Goal: Task Accomplishment & Management: Complete application form

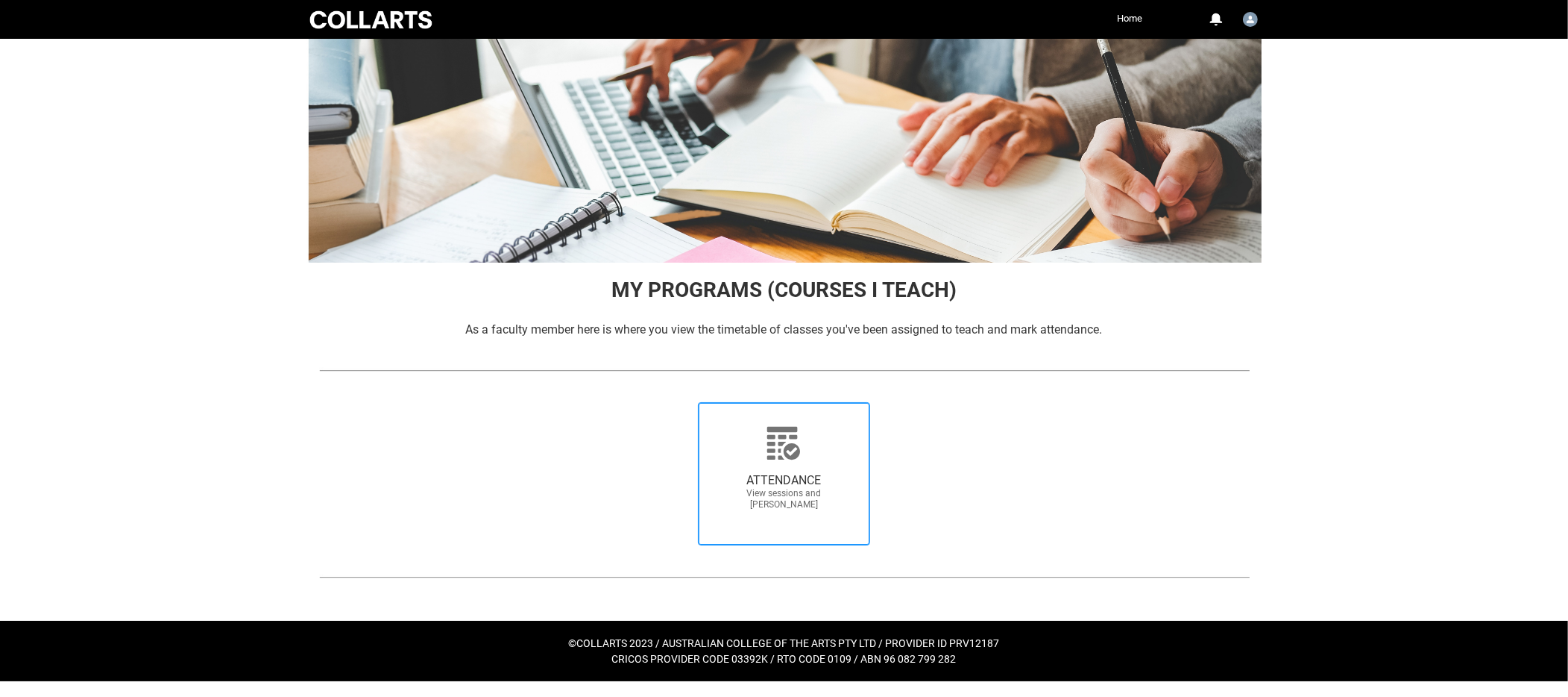
click at [777, 448] on icon at bounding box center [783, 443] width 36 height 36
click at [677, 402] on input "ATTENDANCE View sessions and [PERSON_NAME]" at bounding box center [676, 401] width 1 height 1
radio input "true"
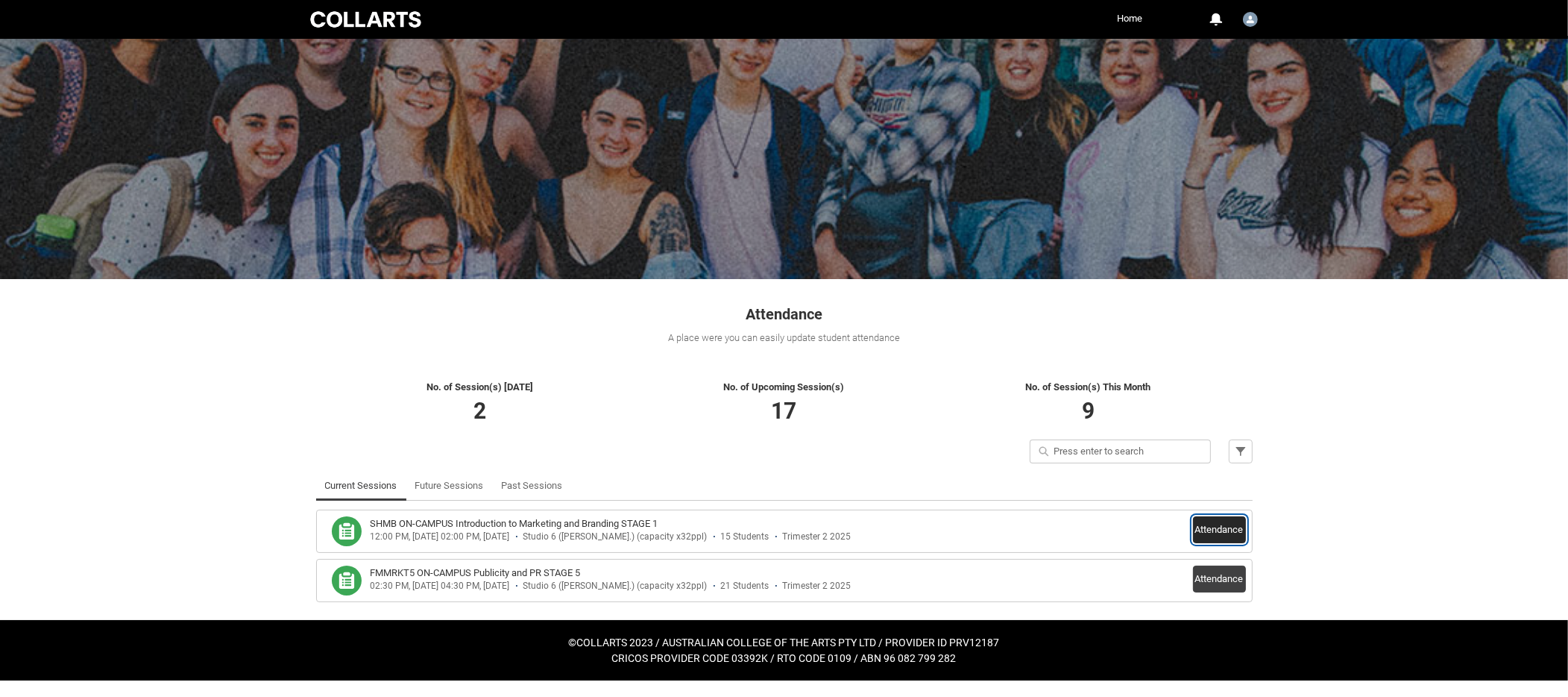
click at [1227, 533] on button "Attendance" at bounding box center [1219, 529] width 53 height 27
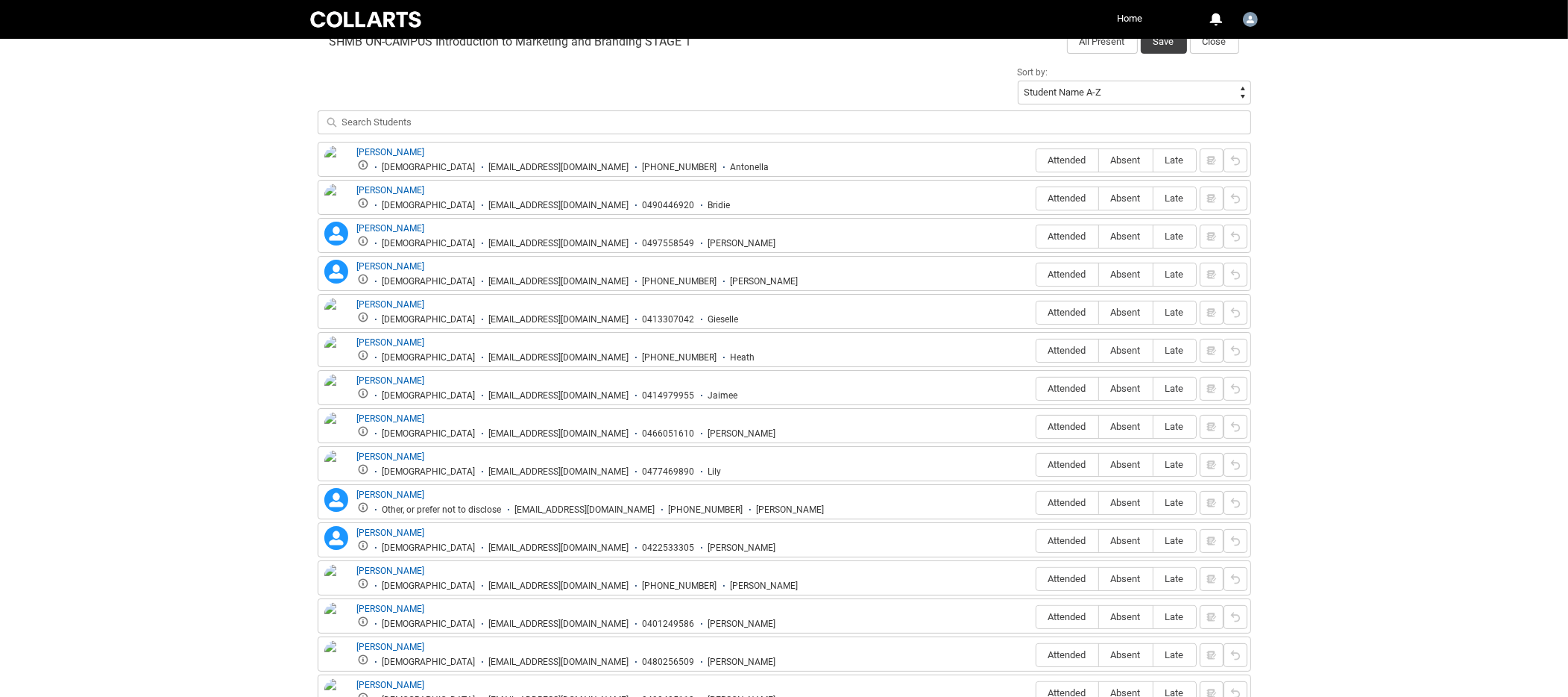
scroll to position [522, 0]
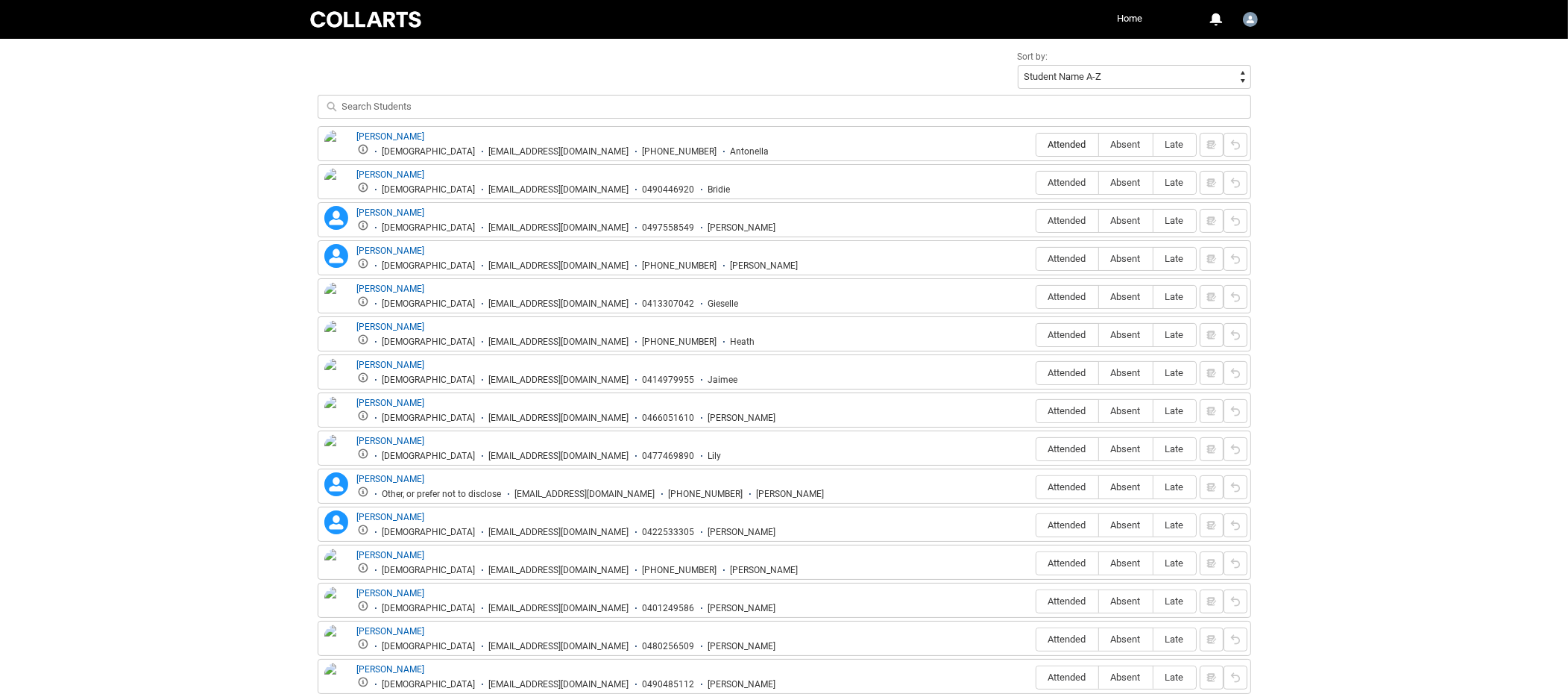
click at [1068, 142] on span "Attended" at bounding box center [1067, 144] width 62 height 11
click at [1070, 144] on span "Attended" at bounding box center [1067, 144] width 62 height 11
click at [1037, 144] on input "Attended" at bounding box center [1036, 144] width 1 height 1
type lightning-radio-group "Attended"
radio input "true"
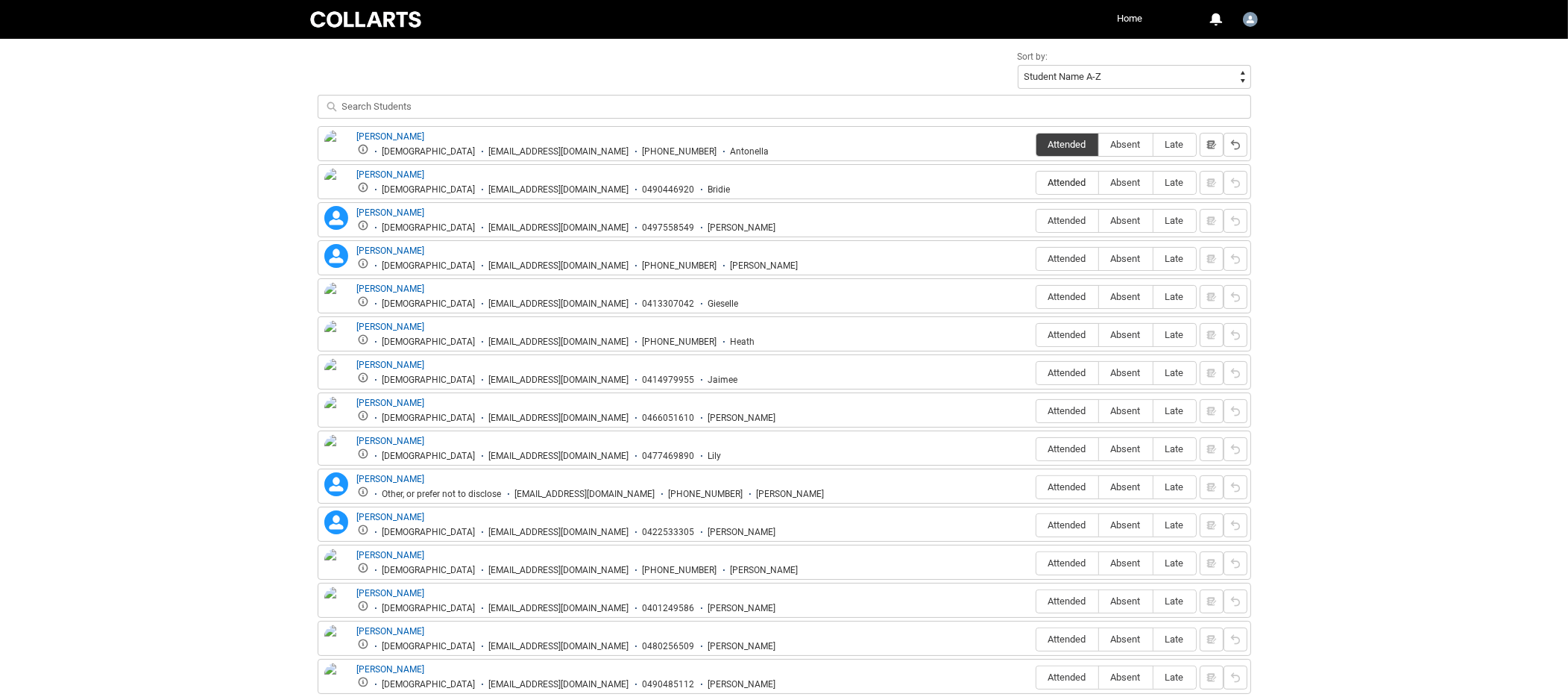
click at [1060, 181] on span "Attended" at bounding box center [1067, 182] width 62 height 11
click at [1037, 182] on input "Attended" at bounding box center [1036, 182] width 1 height 1
type lightning-radio-group "Attended"
radio input "true"
click at [1067, 218] on span "Attended" at bounding box center [1067, 220] width 62 height 11
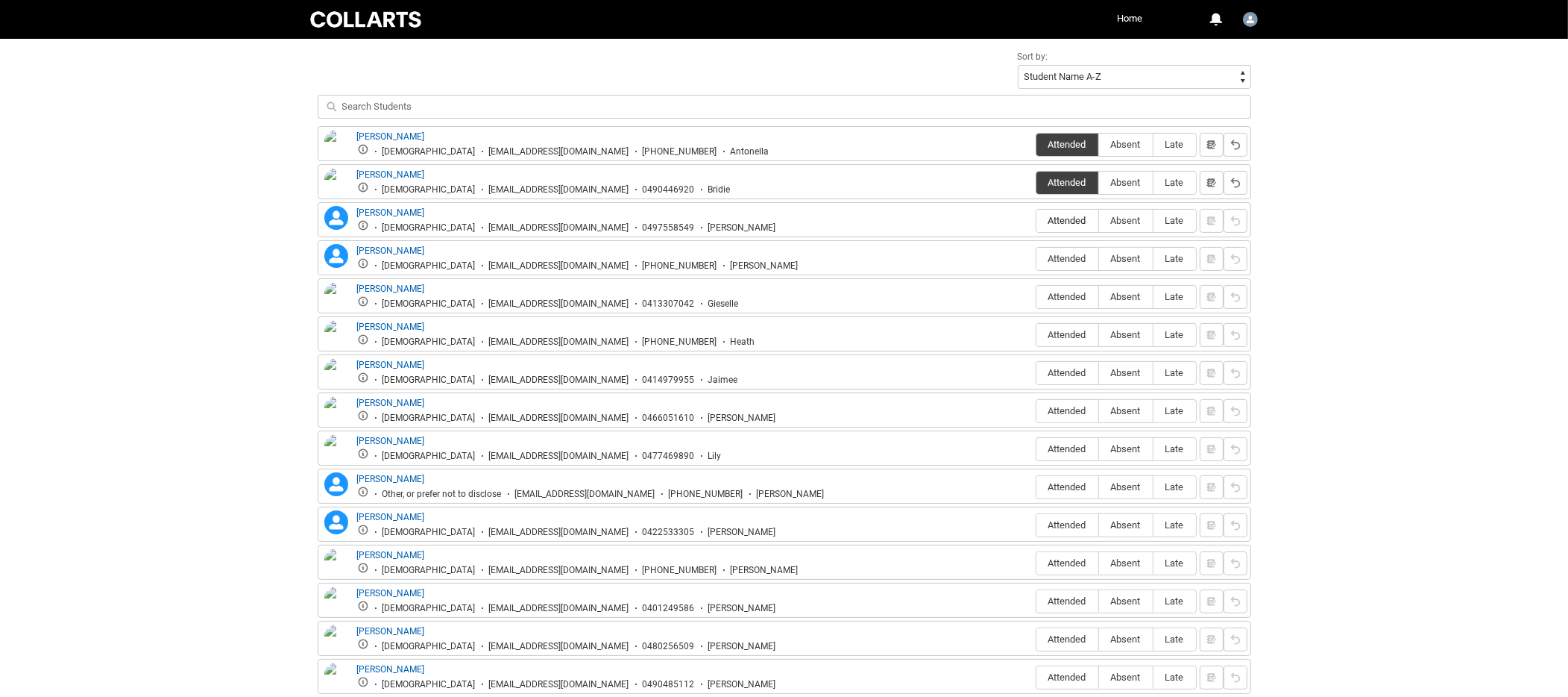
click at [1037, 220] on input "Attended" at bounding box center [1036, 220] width 1 height 1
type lightning-radio-group "Attended"
radio input "true"
drag, startPoint x: 1063, startPoint y: 221, endPoint x: 1065, endPoint y: 233, distance: 12.2
click at [1063, 222] on span "Attended" at bounding box center [1067, 220] width 62 height 11
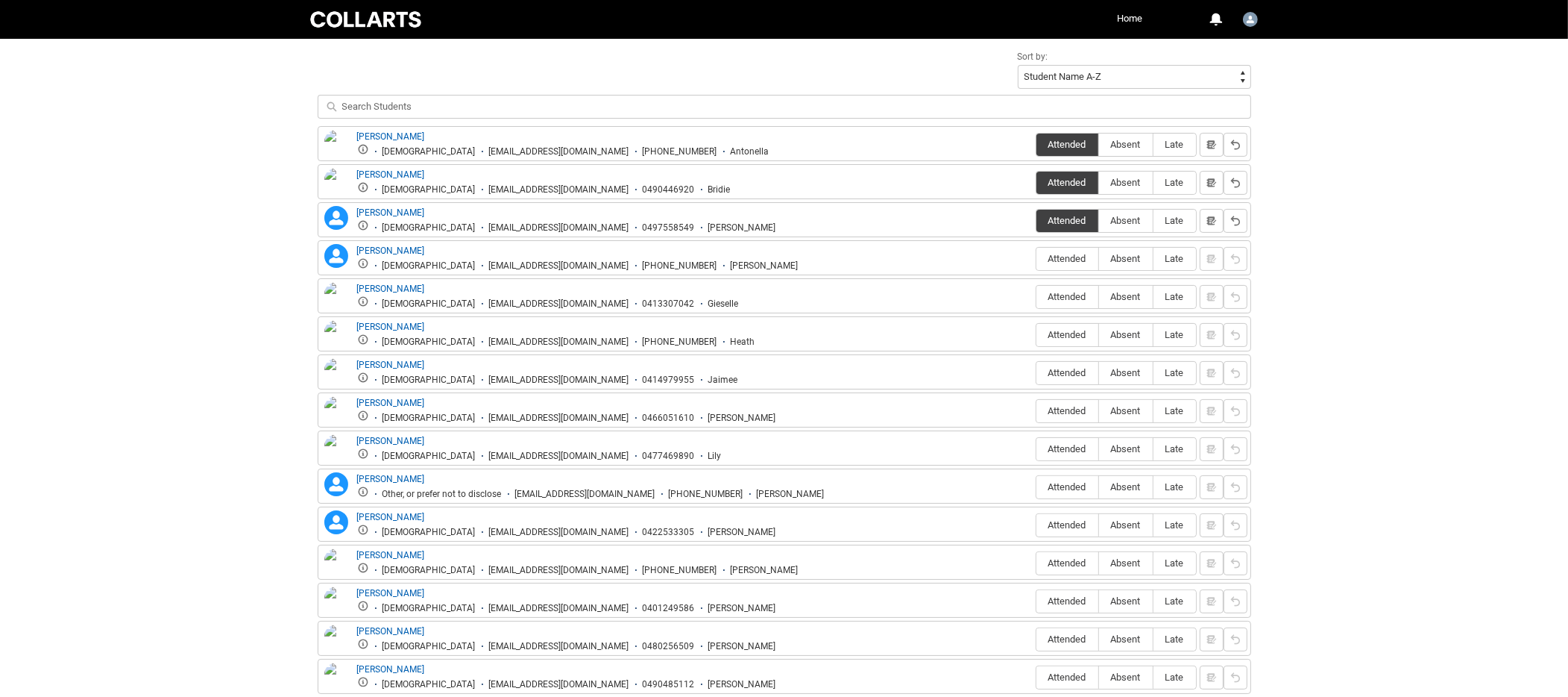
click at [1037, 221] on input "Attended" at bounding box center [1036, 220] width 1 height 1
click at [1136, 219] on span "Absent" at bounding box center [1126, 220] width 54 height 11
click at [1099, 220] on input "Absent" at bounding box center [1098, 220] width 1 height 1
type lightning-radio-group "Absent"
radio input "true"
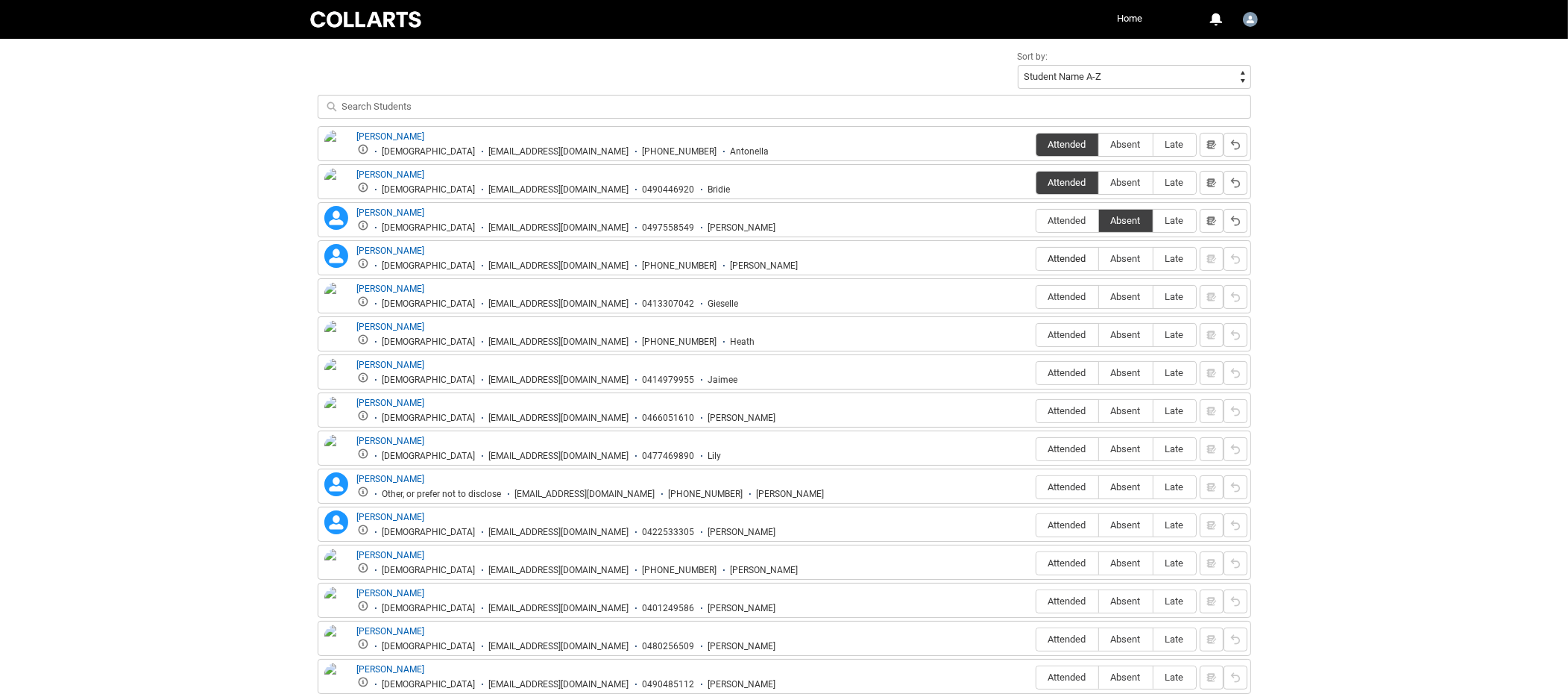
drag, startPoint x: 1072, startPoint y: 253, endPoint x: 1081, endPoint y: 256, distance: 9.5
click at [1073, 253] on span "Attended" at bounding box center [1067, 258] width 62 height 11
click at [1037, 258] on input "Attended" at bounding box center [1036, 258] width 1 height 1
type lightning-radio-group "Attended"
radio input "true"
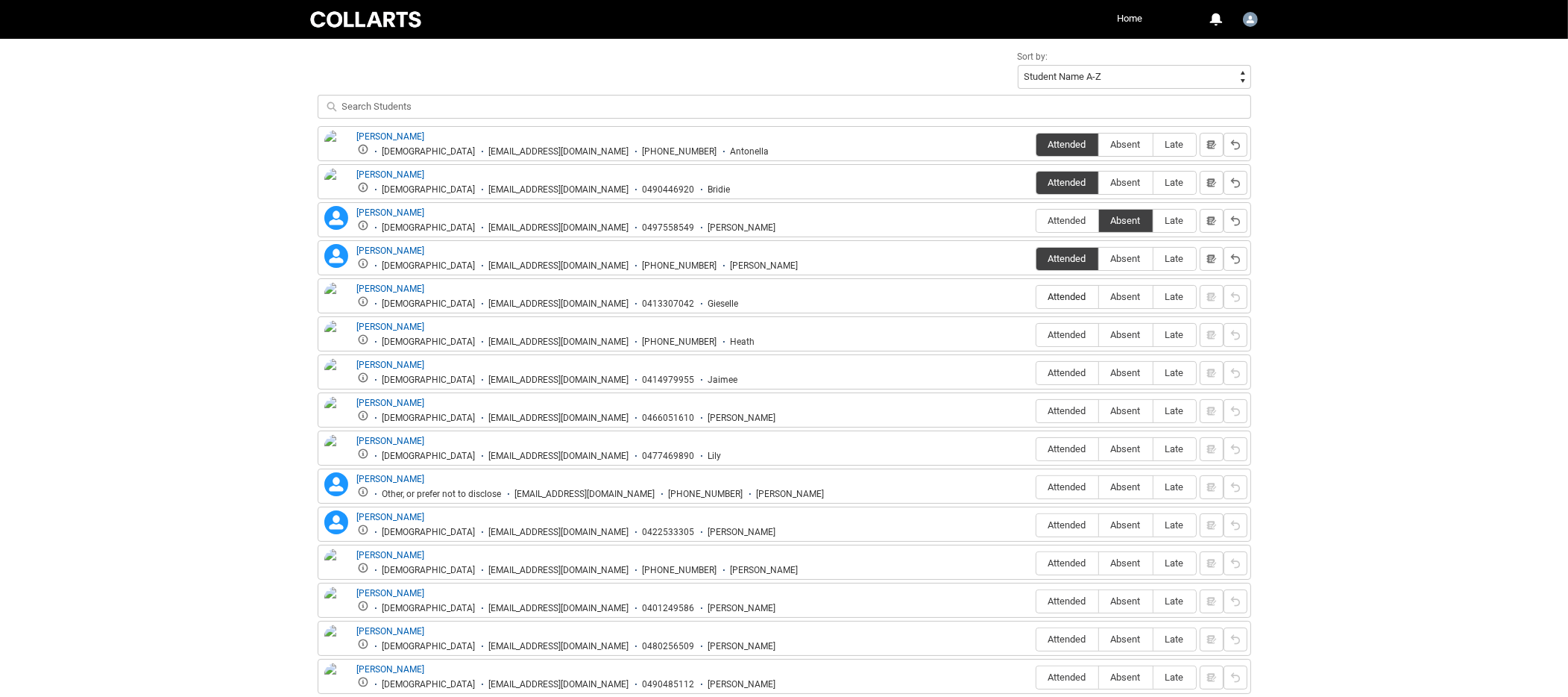
click at [1071, 295] on span "Attended" at bounding box center [1067, 296] width 62 height 11
click at [1037, 296] on input "Attended" at bounding box center [1036, 296] width 1 height 1
type lightning-radio-group "Attended"
radio input "true"
drag, startPoint x: 1062, startPoint y: 333, endPoint x: 1078, endPoint y: 338, distance: 16.8
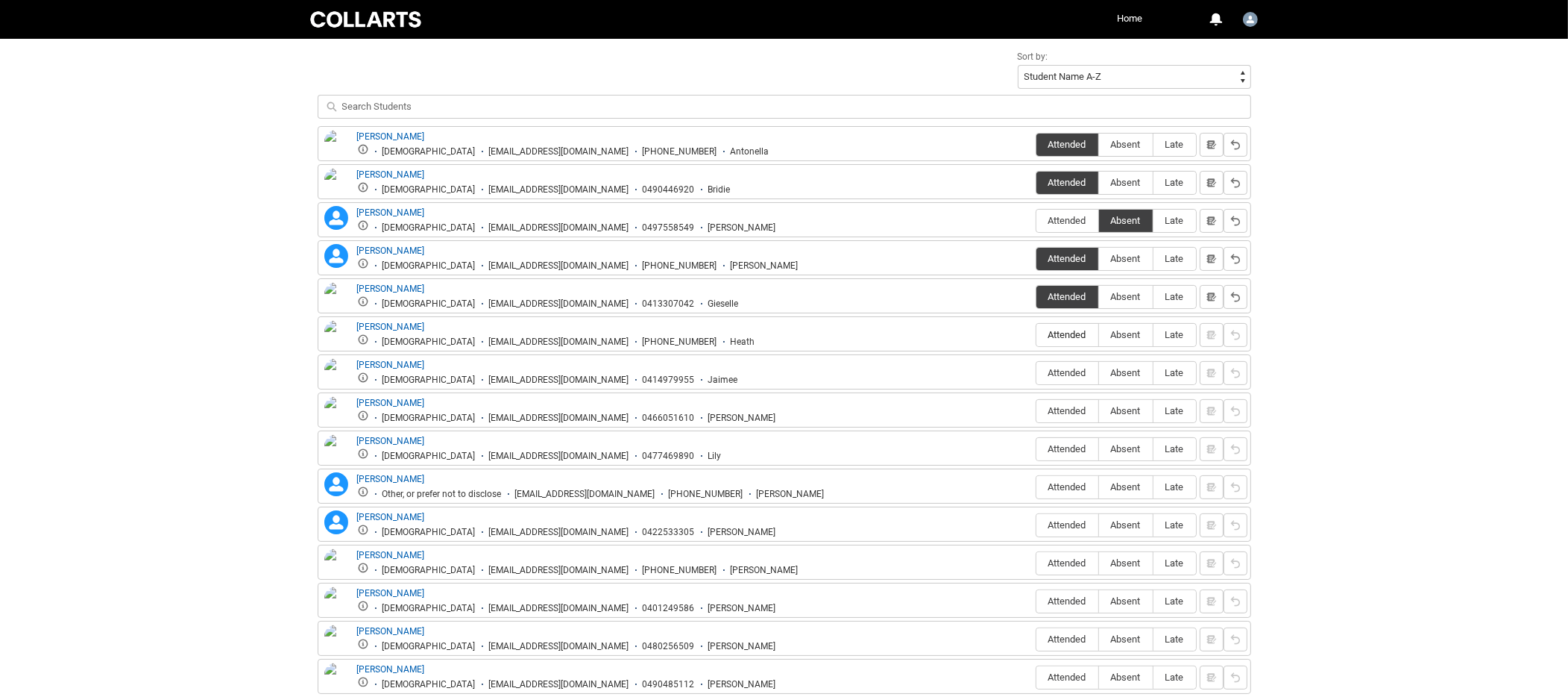
click at [1065, 335] on span "Attended" at bounding box center [1067, 335] width 62 height 11
drag, startPoint x: 1049, startPoint y: 330, endPoint x: 1095, endPoint y: 342, distance: 47.5
click at [1051, 331] on span "Attended" at bounding box center [1067, 335] width 62 height 11
click at [1065, 329] on span "Attended" at bounding box center [1067, 335] width 62 height 11
click at [1037, 335] on input "Attended" at bounding box center [1036, 335] width 1 height 1
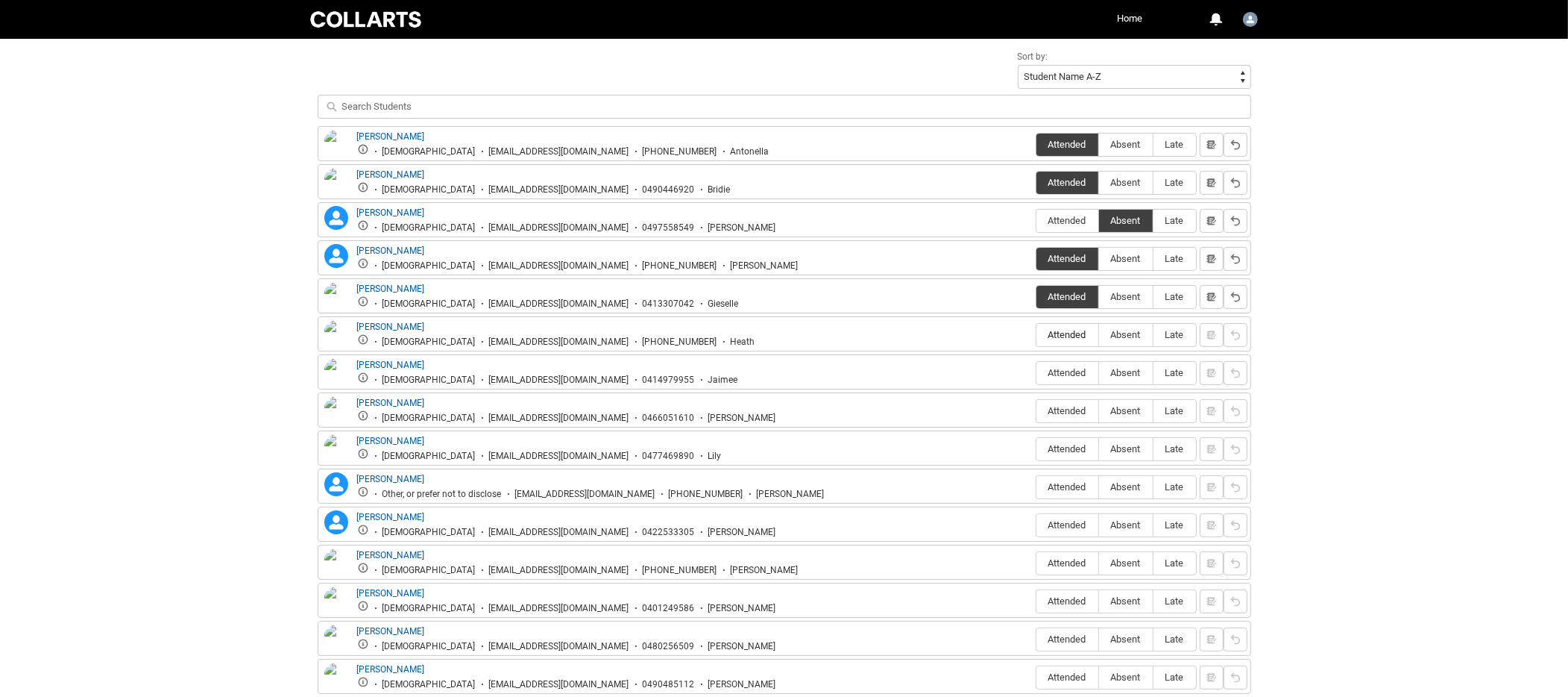
type lightning-radio-group "Attended"
radio input "true"
click at [1120, 369] on span "Absent" at bounding box center [1126, 373] width 54 height 11
click at [1099, 373] on input "Absent" at bounding box center [1098, 373] width 1 height 1
type lightning-radio-group "Absent"
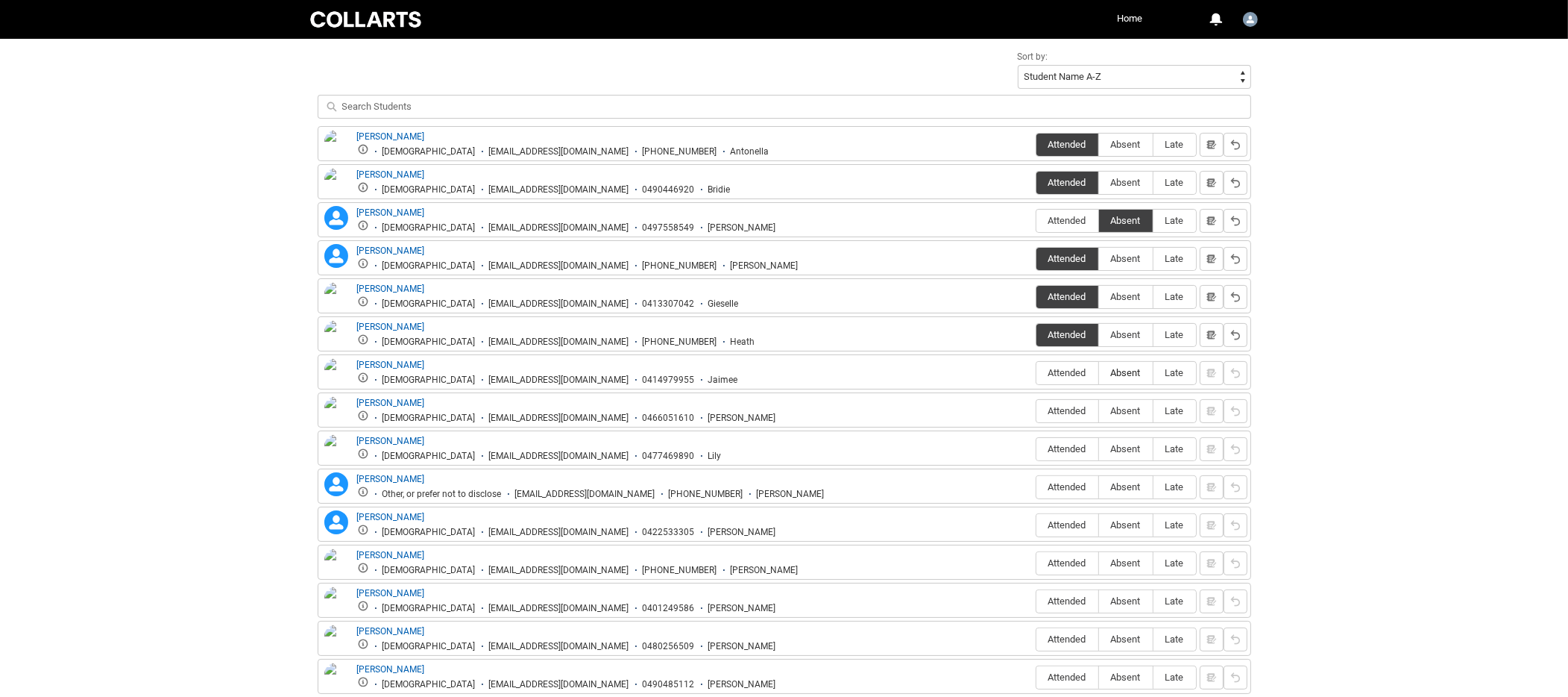
radio input "true"
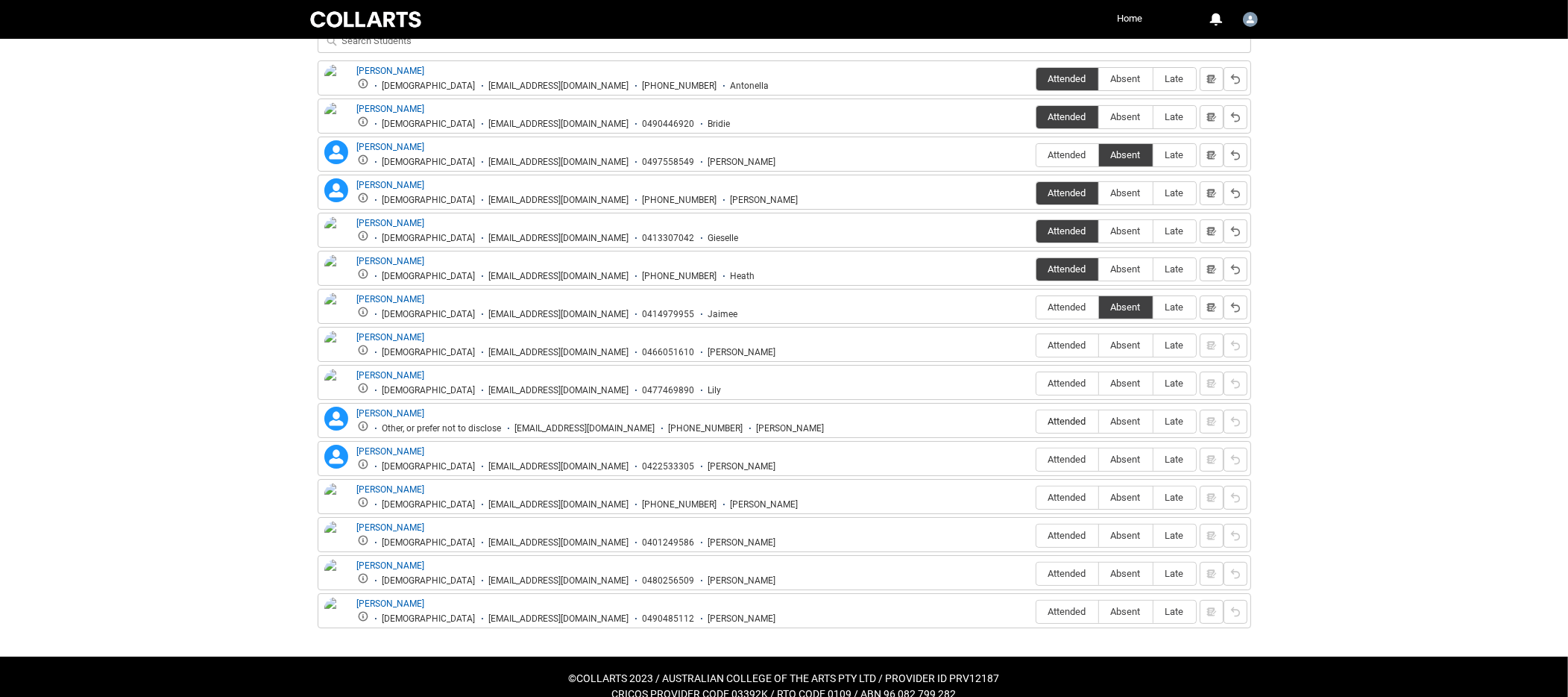
scroll to position [587, 0]
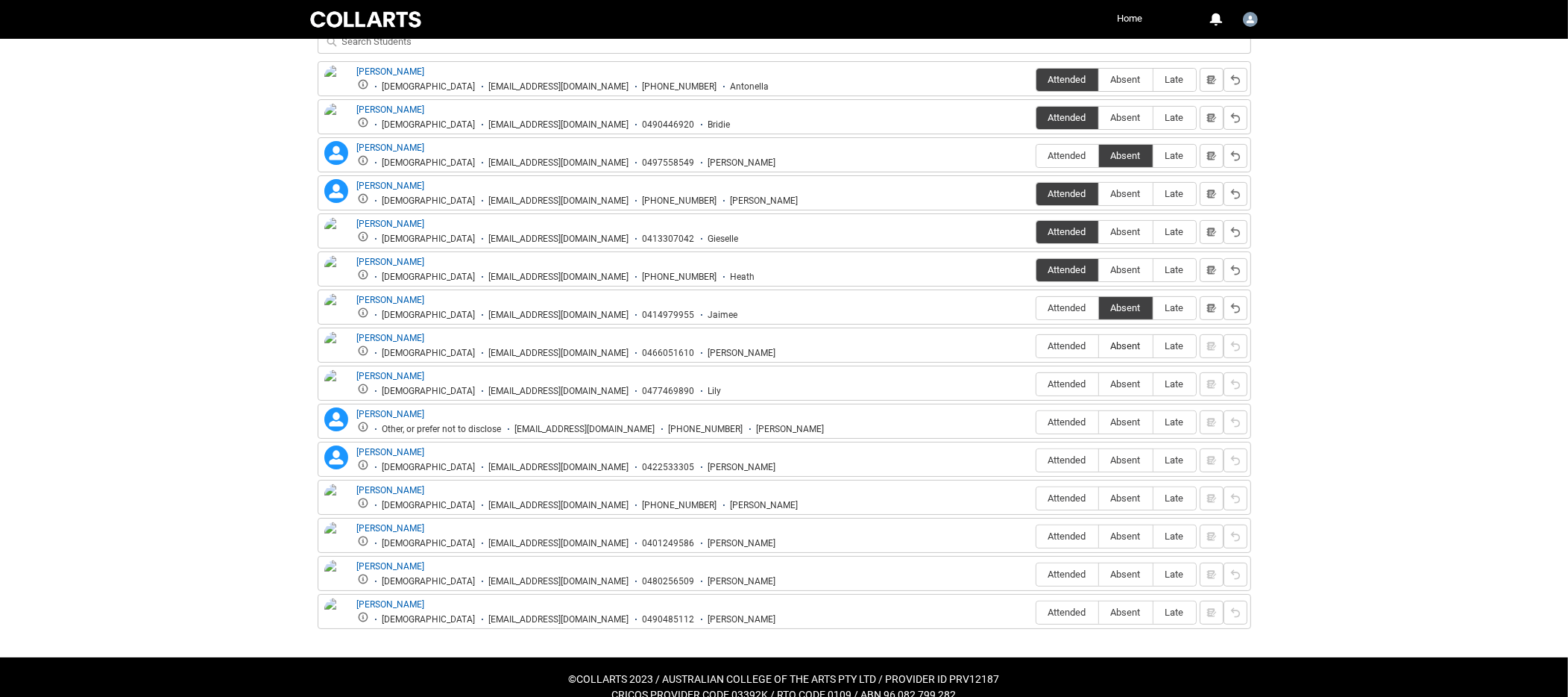
click at [1124, 341] on span "Absent" at bounding box center [1126, 346] width 54 height 11
click at [1099, 346] on input "Absent" at bounding box center [1098, 346] width 1 height 1
type lightning-radio-group "Absent"
radio input "true"
click at [1065, 378] on span "Attended" at bounding box center [1067, 384] width 62 height 11
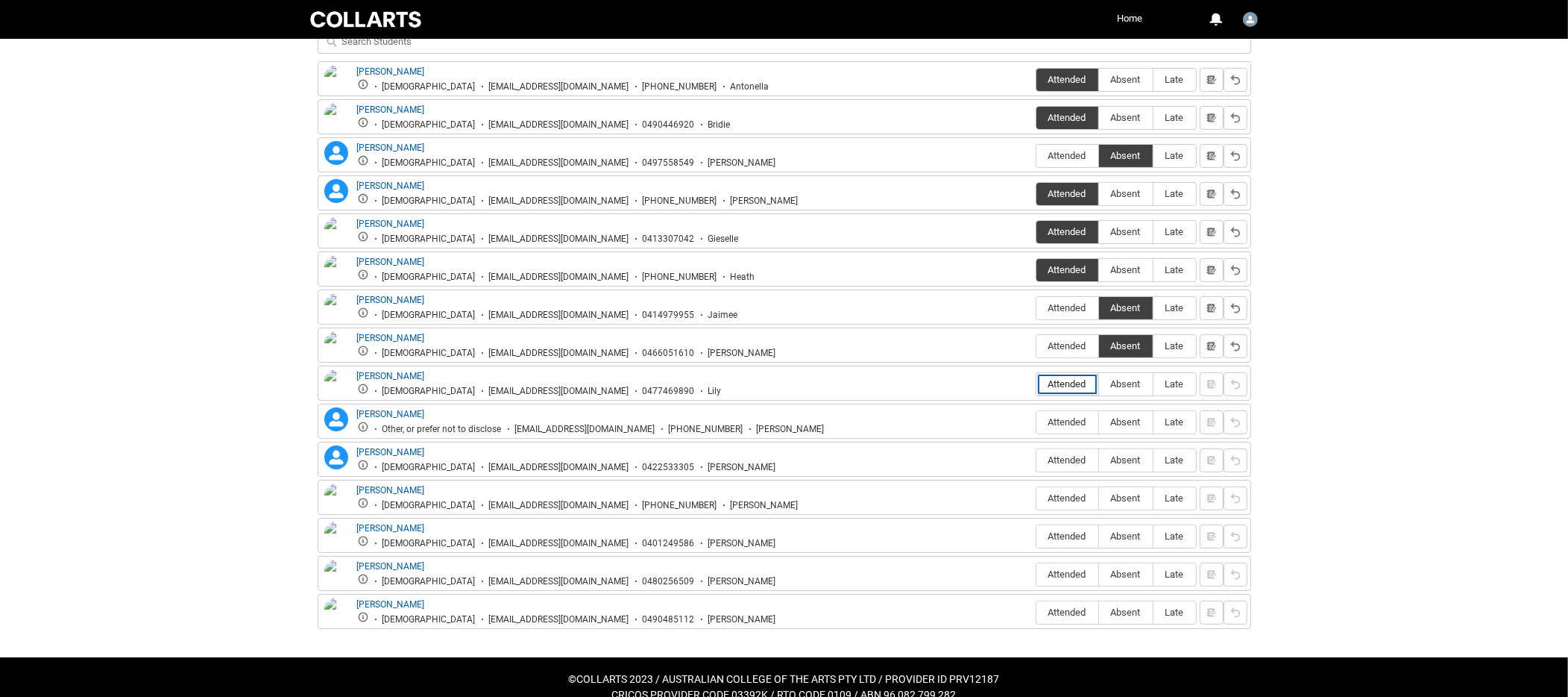
click at [1037, 384] on input "Attended" at bounding box center [1036, 384] width 1 height 1
type lightning-radio-group "Attended"
radio input "true"
click at [1063, 421] on label "Attended" at bounding box center [1067, 422] width 62 height 23
click at [1037, 422] on input "Attended" at bounding box center [1036, 422] width 1 height 1
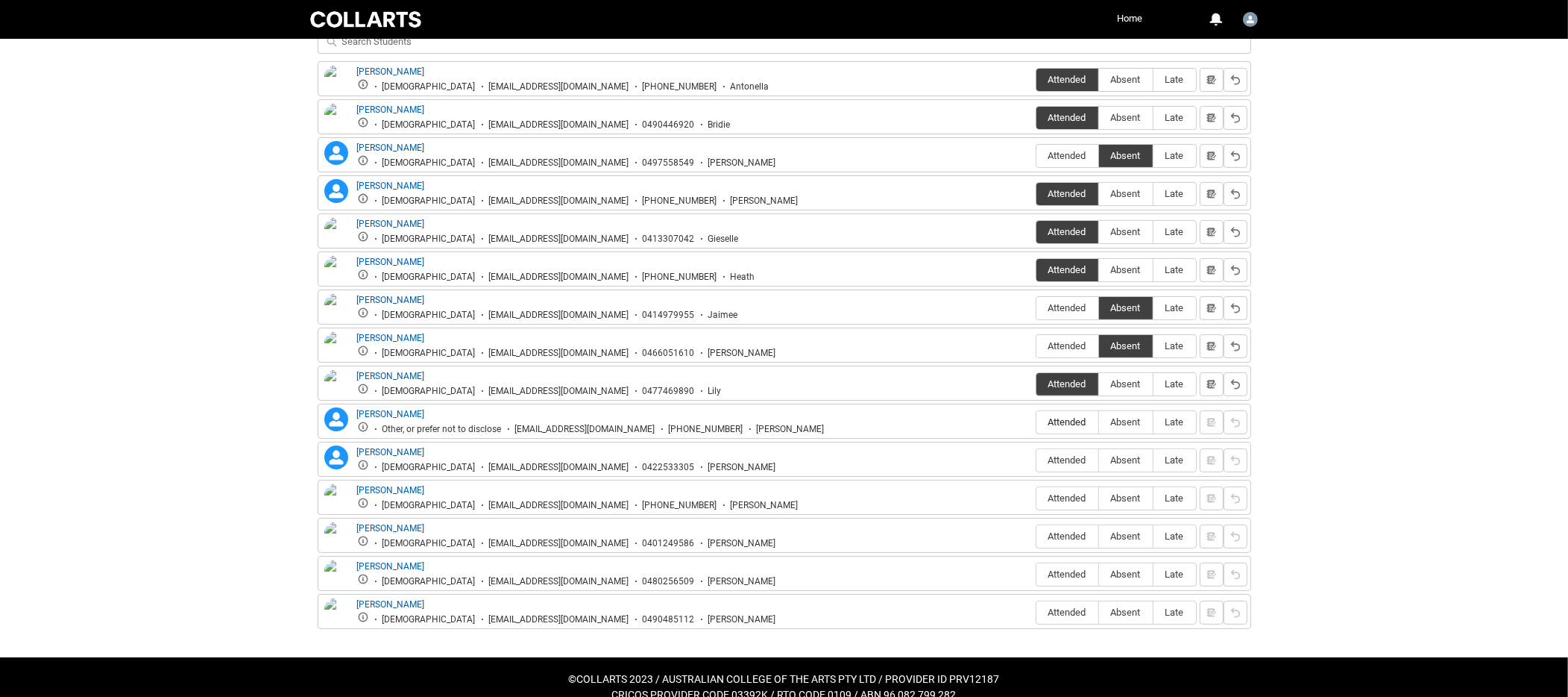
type lightning-radio-group "Attended"
radio input "true"
click at [1128, 454] on span "Absent" at bounding box center [1126, 460] width 54 height 11
click at [1099, 459] on input "Absent" at bounding box center [1098, 459] width 1 height 1
type lightning-radio-group "Absent"
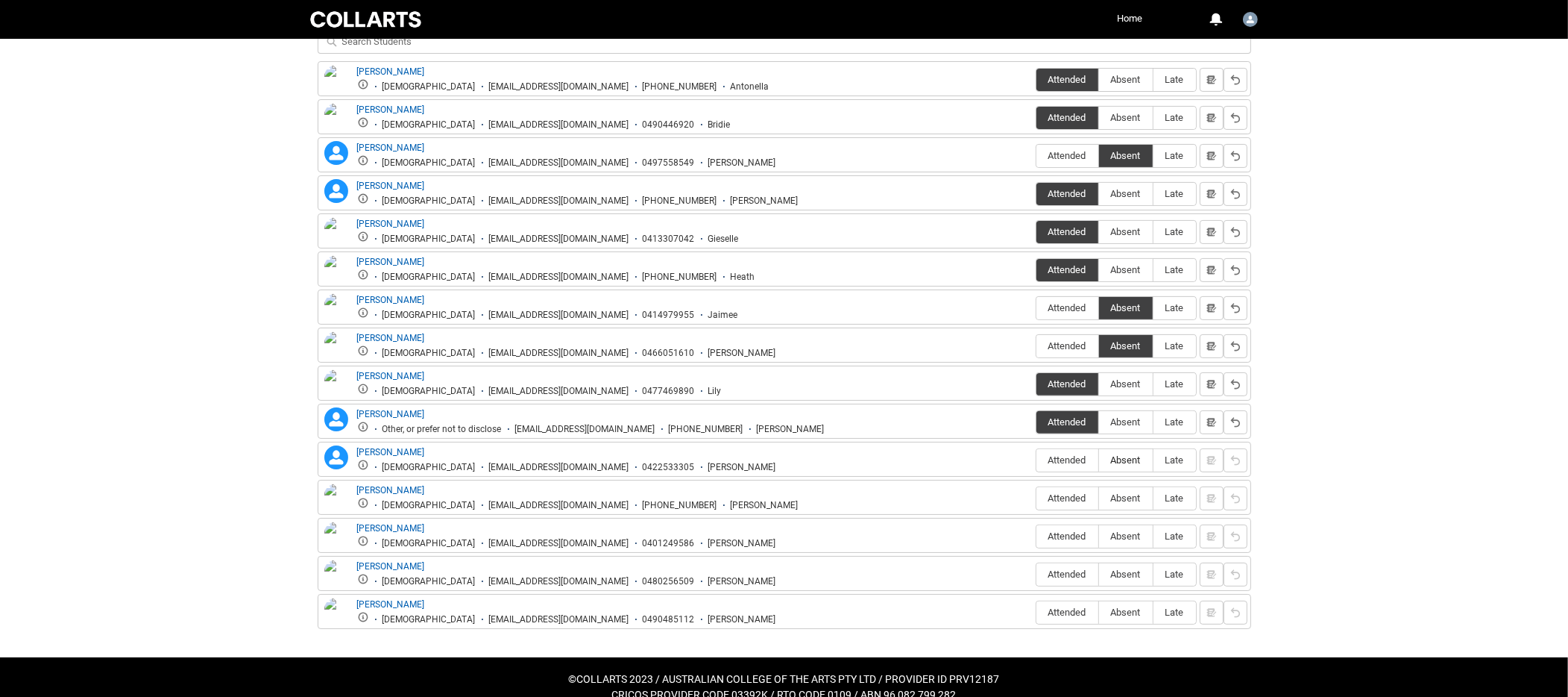
radio input "true"
click at [1130, 493] on span "Absent" at bounding box center [1126, 498] width 54 height 11
click at [1099, 497] on input "Absent" at bounding box center [1098, 497] width 1 height 1
type lightning-radio-group "Absent"
radio input "true"
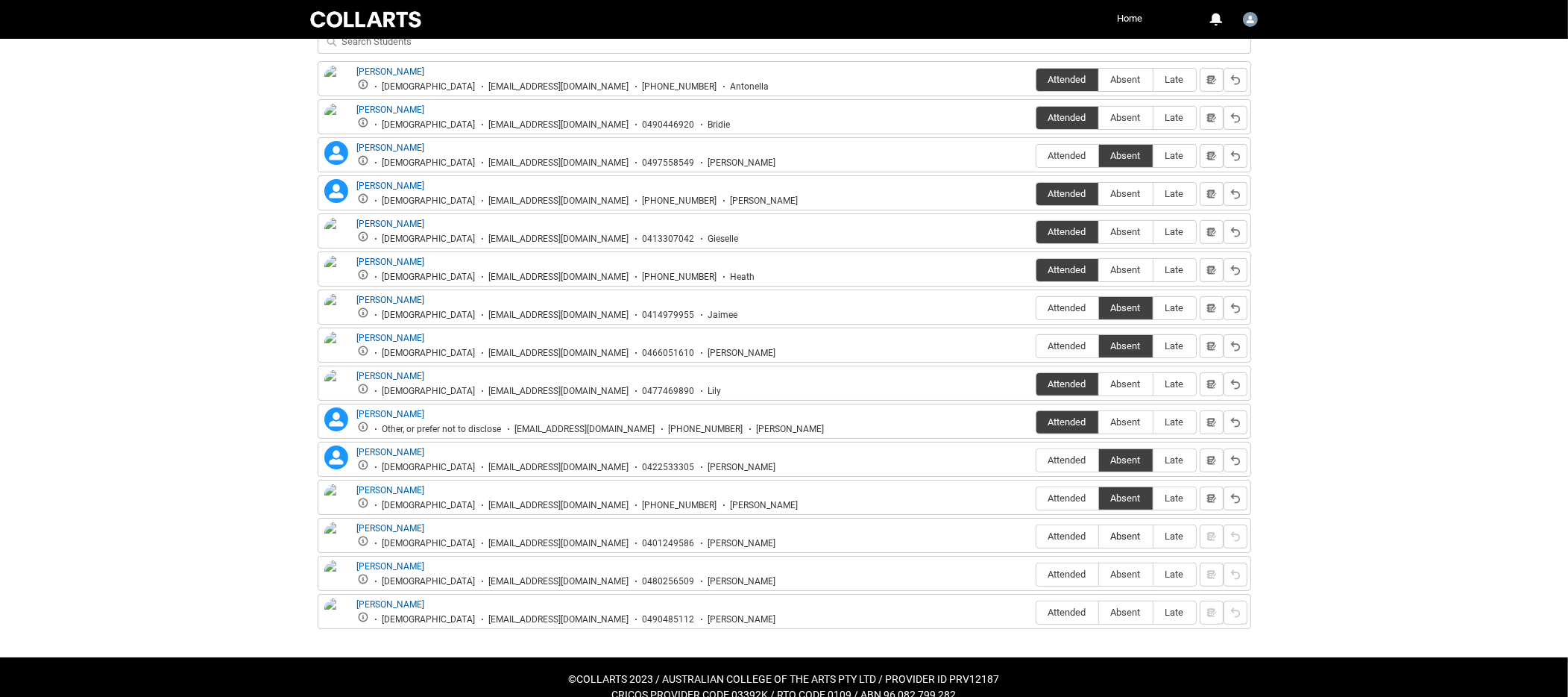
click at [1122, 531] on span "Absent" at bounding box center [1126, 536] width 54 height 11
drag, startPoint x: 1135, startPoint y: 528, endPoint x: 1144, endPoint y: 531, distance: 9.5
click at [1135, 531] on span "Absent" at bounding box center [1126, 536] width 54 height 11
click at [1099, 535] on input "Absent" at bounding box center [1098, 535] width 1 height 1
type lightning-radio-group "Absent"
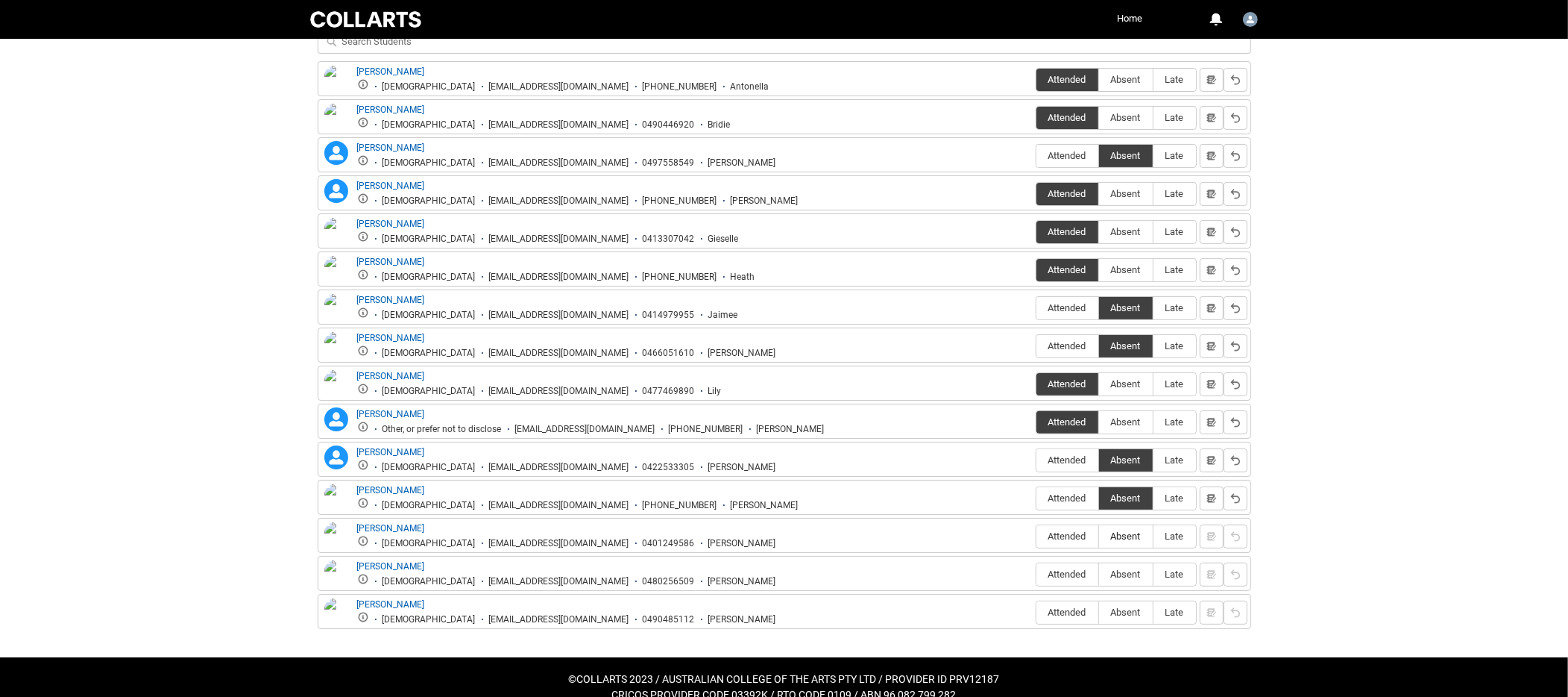
radio input "true"
click at [1122, 569] on span "Absent" at bounding box center [1126, 574] width 54 height 11
click at [1099, 573] on input "Absent" at bounding box center [1098, 573] width 1 height 1
type lightning-radio-group "Absent"
radio input "true"
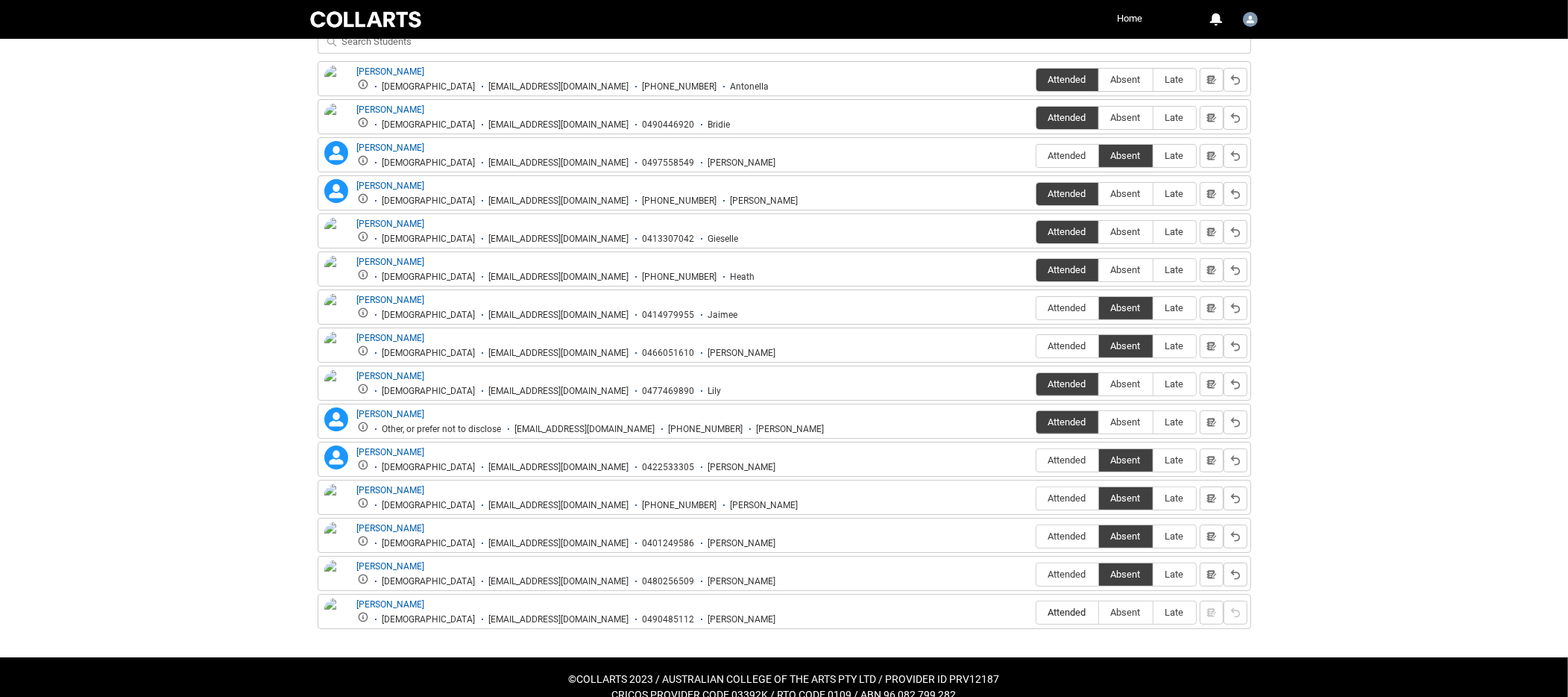
drag, startPoint x: 1044, startPoint y: 602, endPoint x: 1079, endPoint y: 597, distance: 35.4
click at [1044, 607] on span "Attended" at bounding box center [1067, 612] width 62 height 11
click at [1037, 612] on input "Attended" at bounding box center [1036, 612] width 1 height 1
type lightning-radio-group "Attended"
radio input "true"
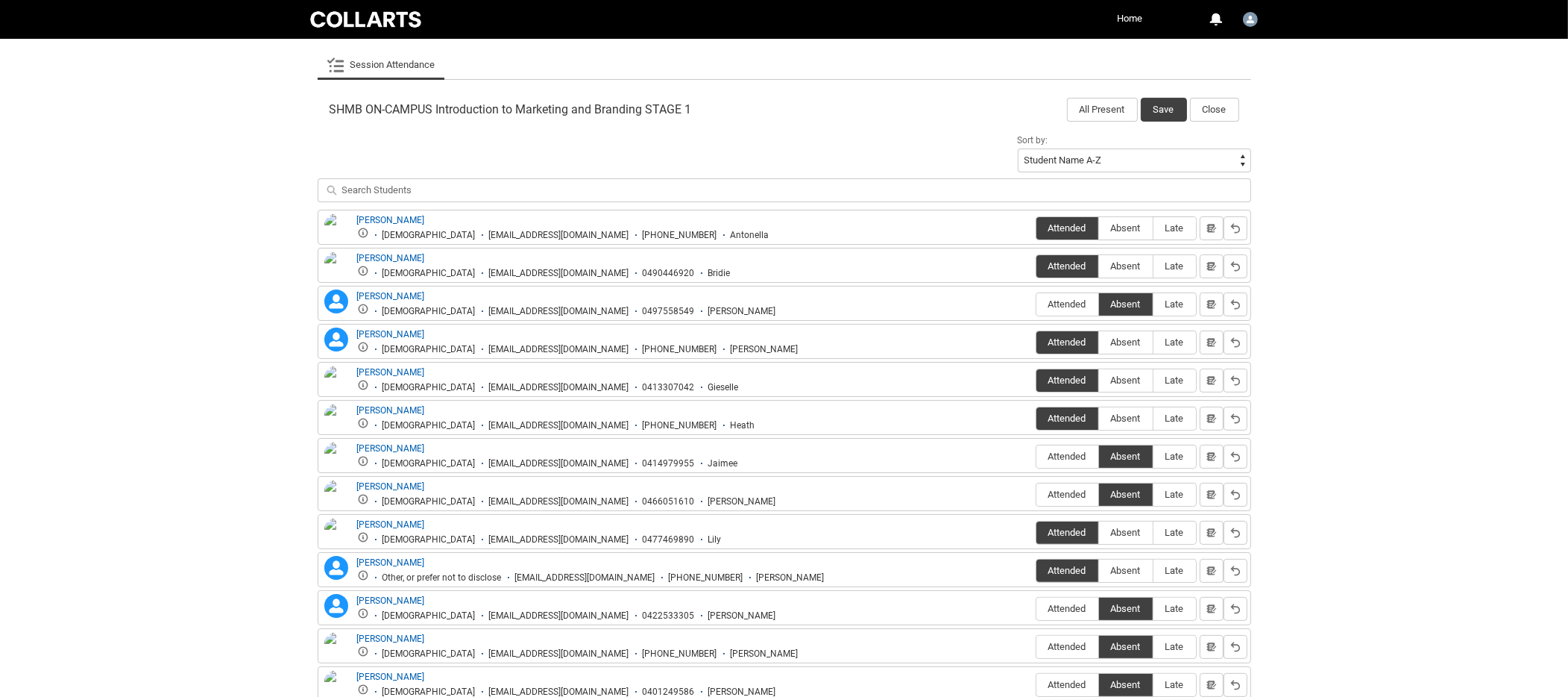
scroll to position [0, 0]
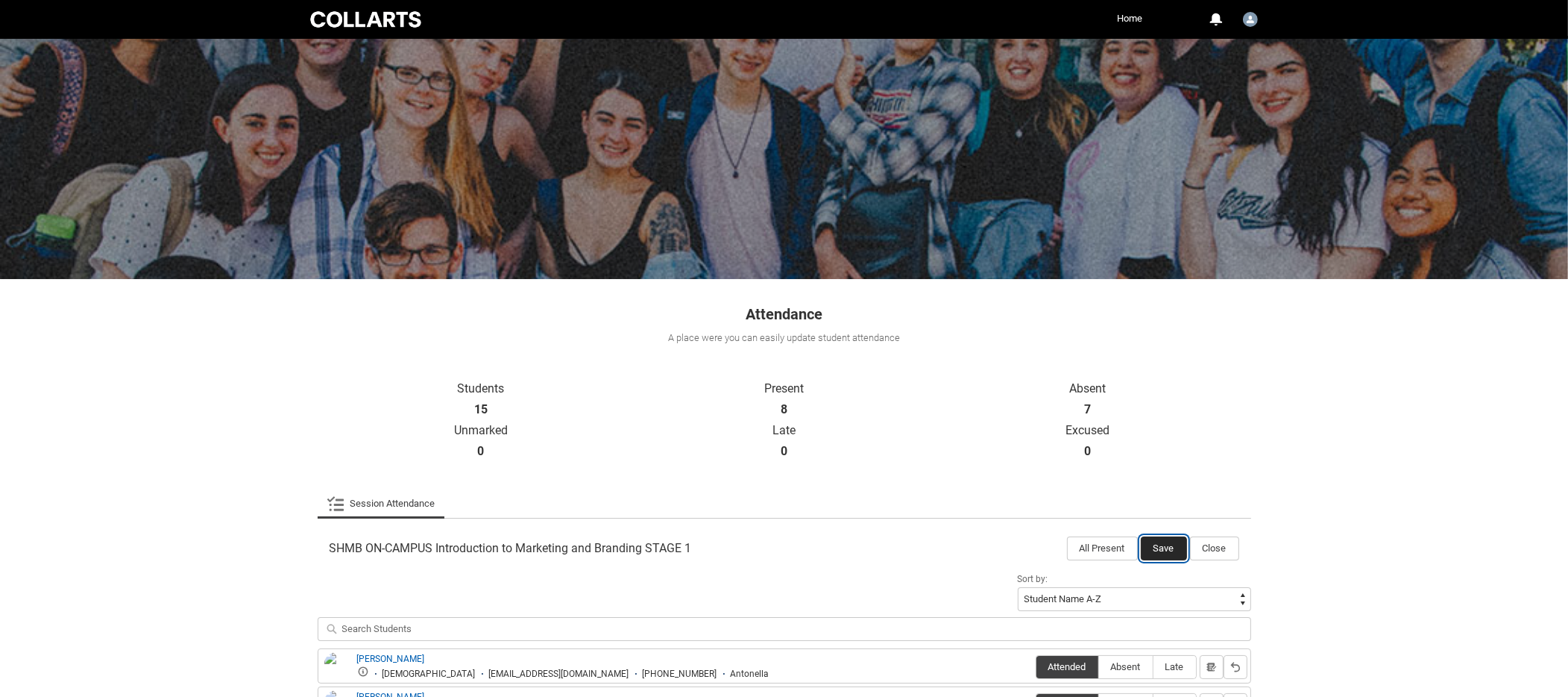
drag, startPoint x: 1167, startPoint y: 543, endPoint x: 1175, endPoint y: 546, distance: 8.5
click at [1167, 543] on button "Save" at bounding box center [1164, 548] width 46 height 24
